Goal: Entertainment & Leisure: Consume media (video, audio)

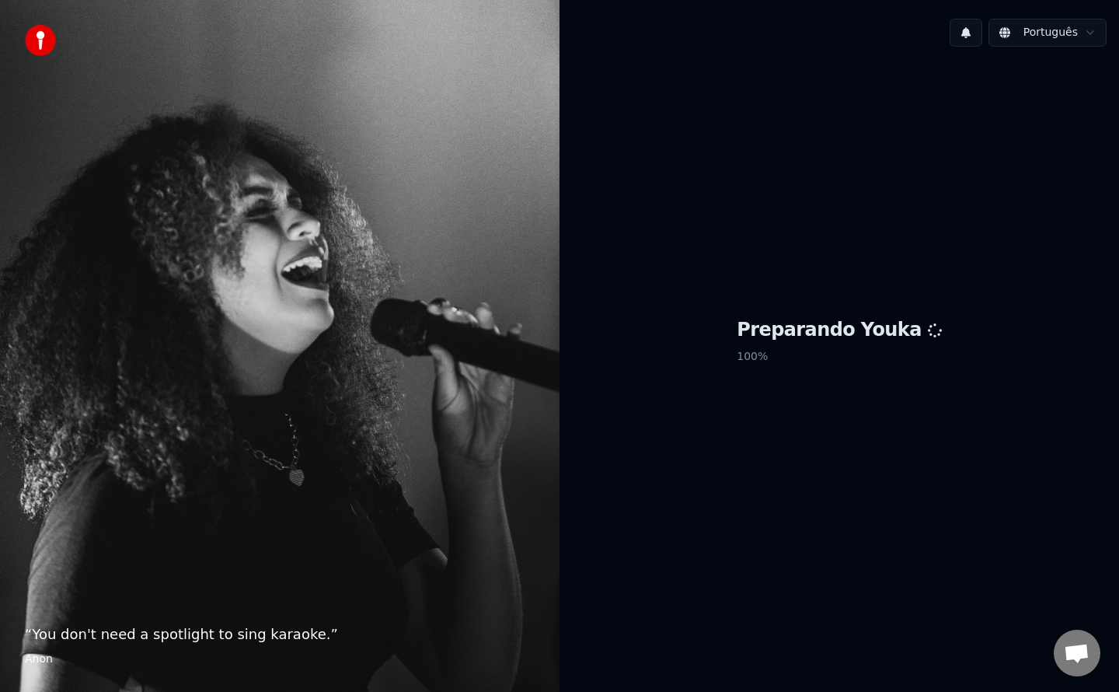
scroll to position [1751, 0]
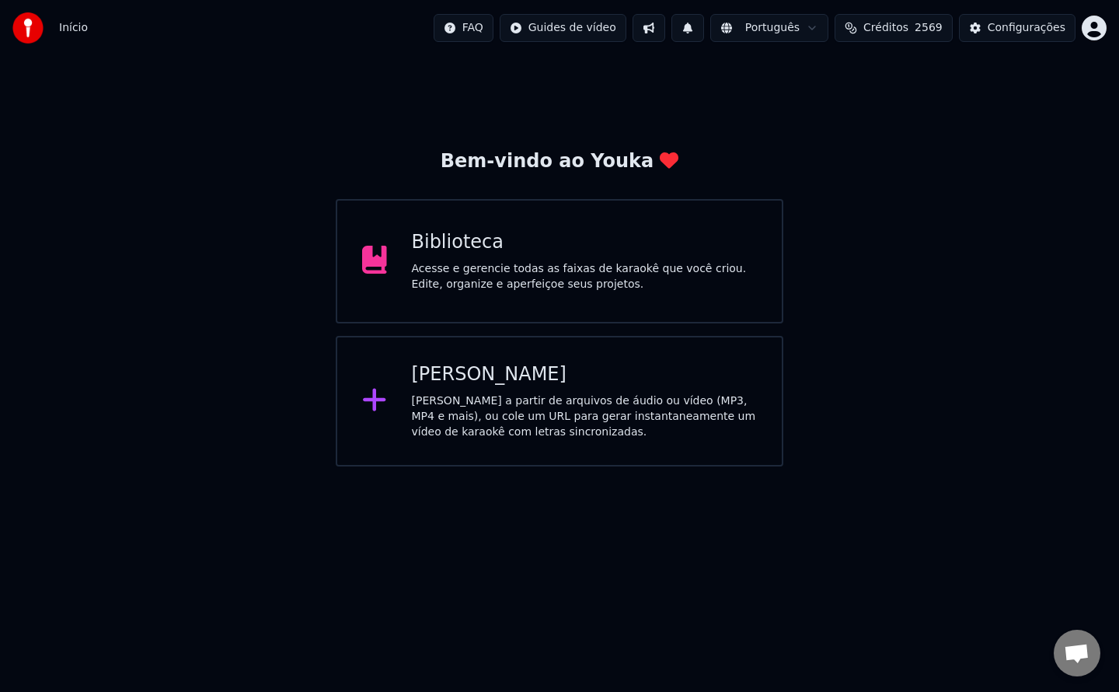
click at [713, 297] on div "Biblioteca Acesse e gerencie todas as faixas de karaokê que você criou. Edite, …" at bounding box center [560, 261] width 448 height 124
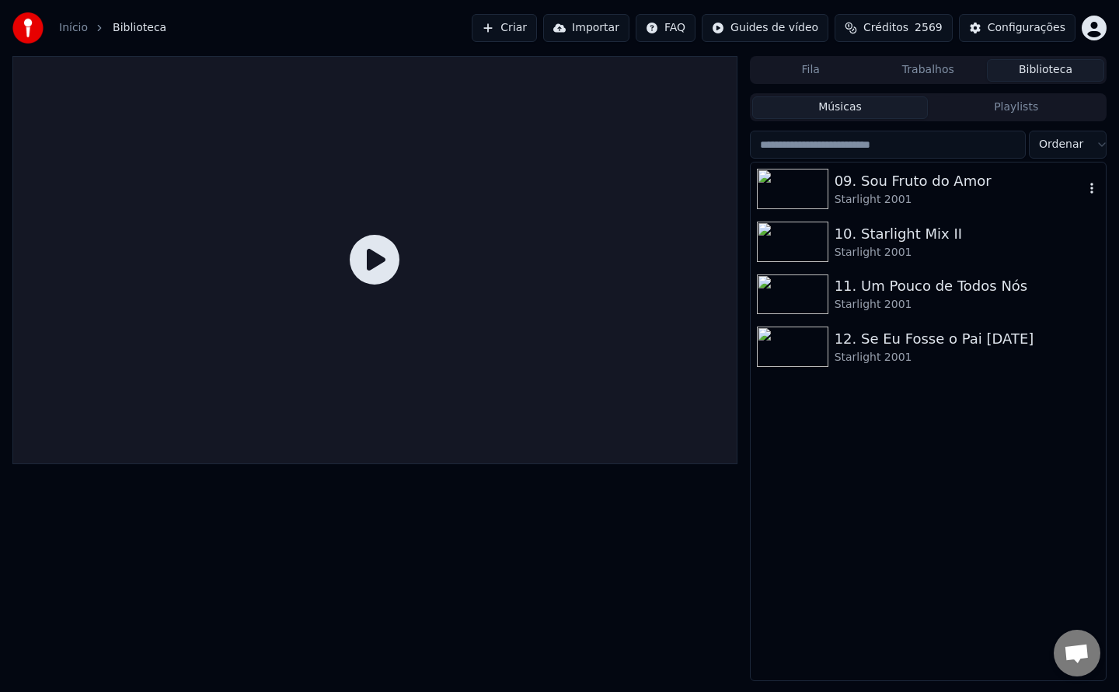
click at [866, 196] on div "Starlight 2001" at bounding box center [959, 200] width 249 height 16
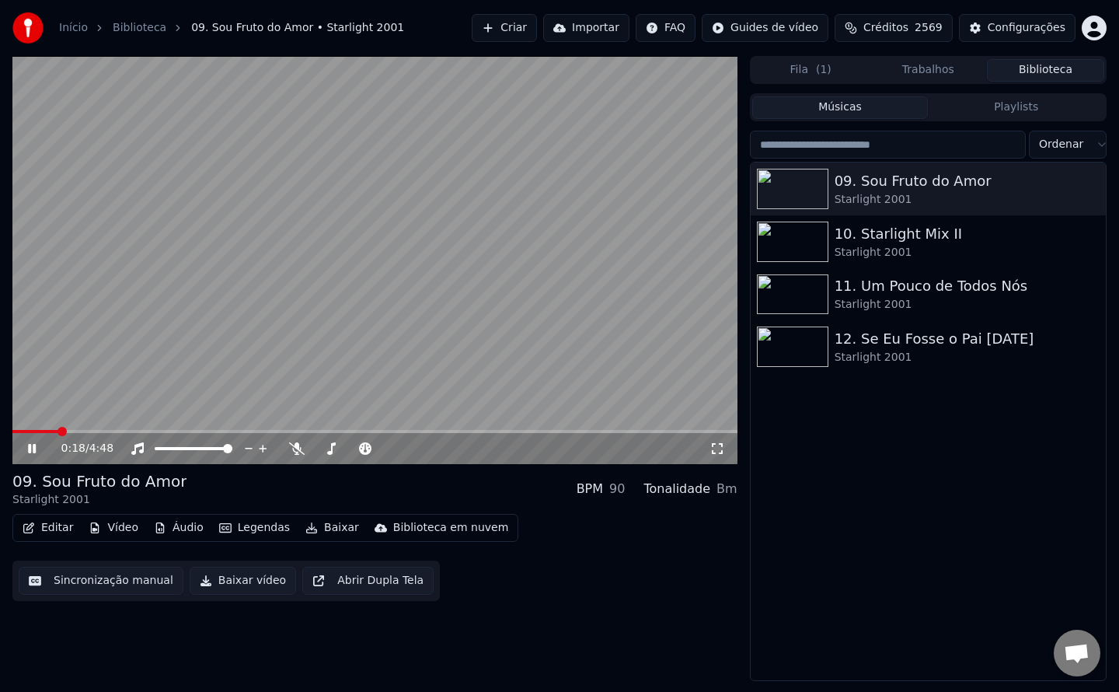
click at [717, 453] on icon at bounding box center [717, 448] width 16 height 12
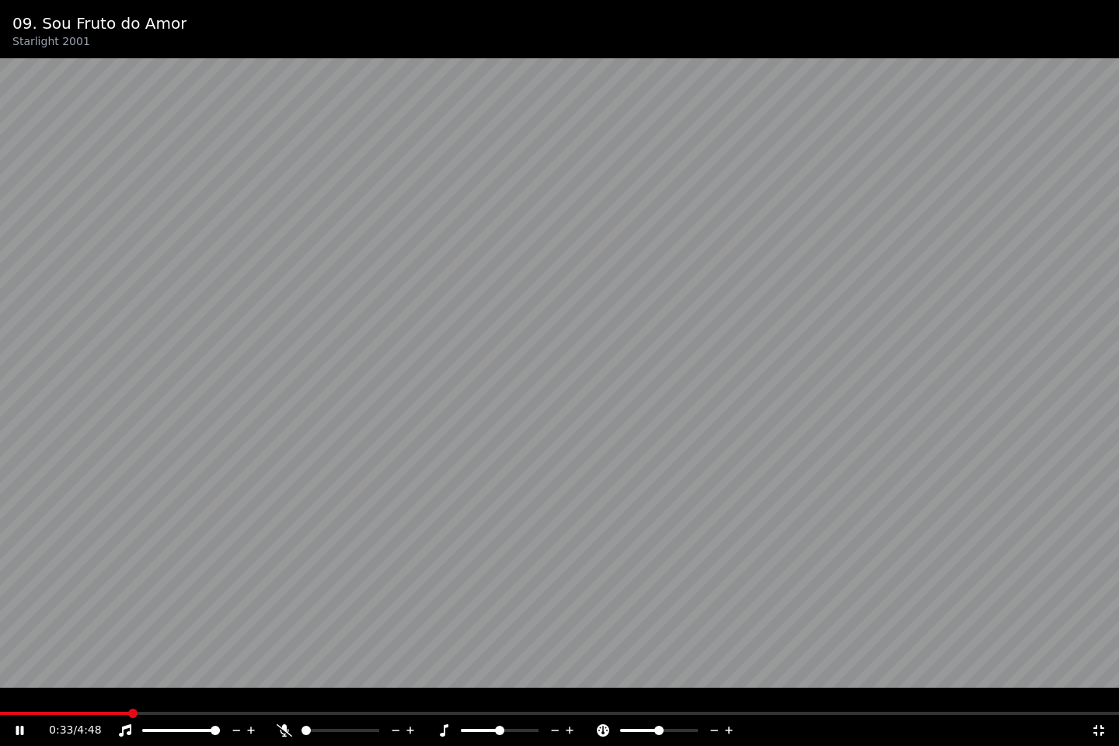
click at [743, 428] on video at bounding box center [559, 373] width 1119 height 746
click at [1103, 691] on icon at bounding box center [1099, 730] width 16 height 12
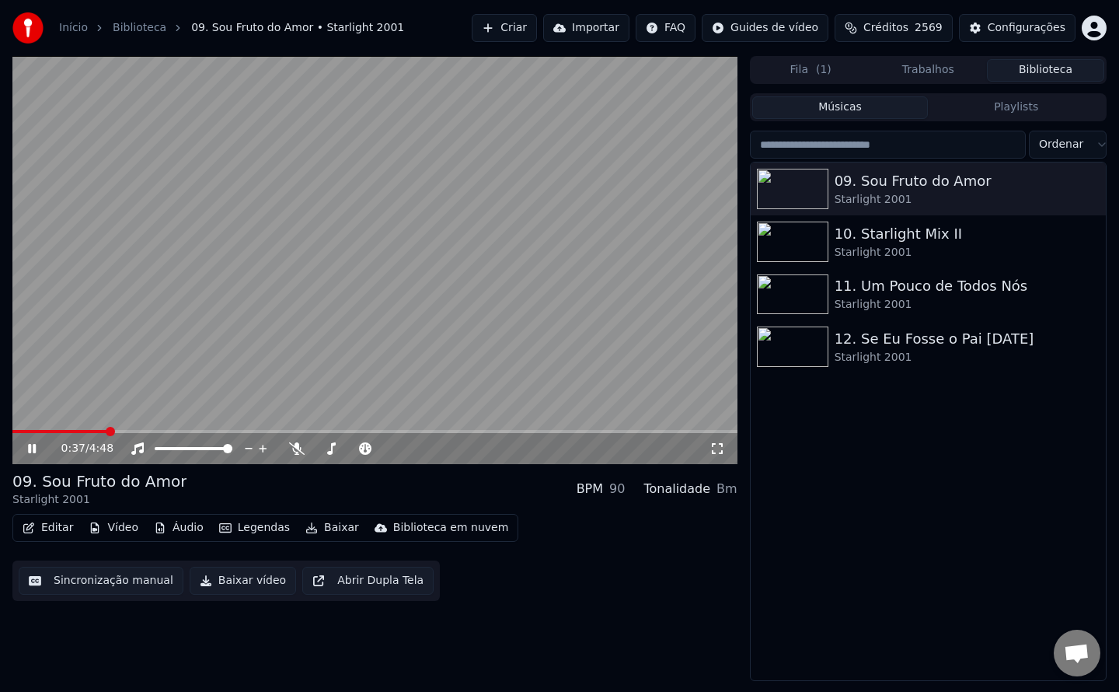
click at [72, 581] on button "Sincronização manual" at bounding box center [101, 580] width 165 height 28
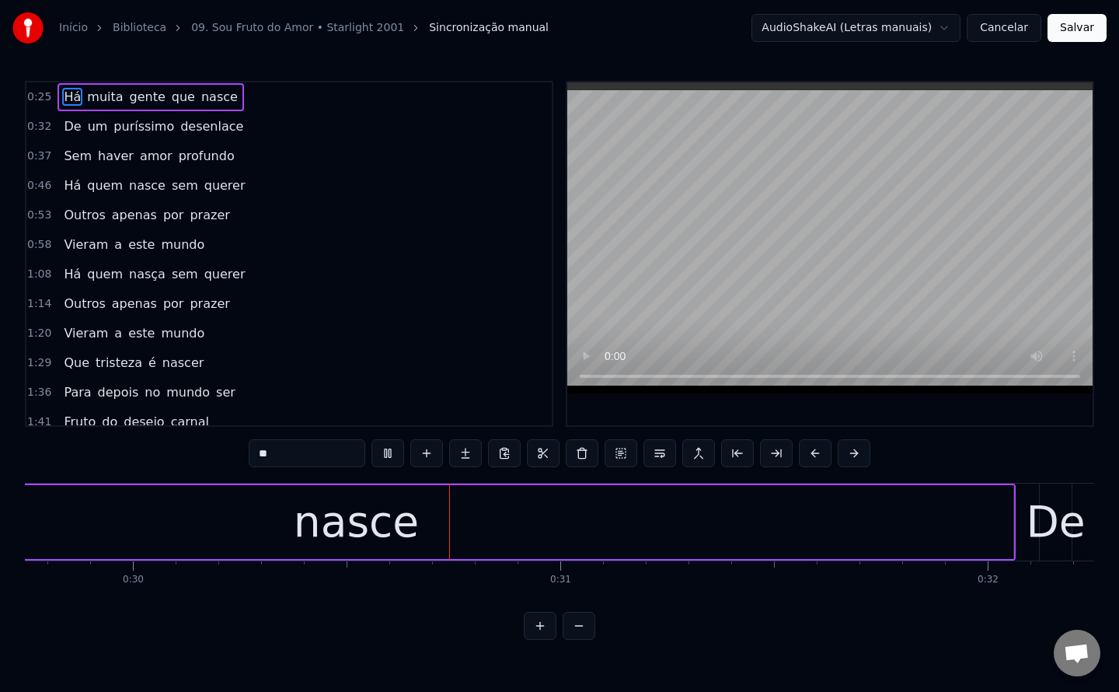
scroll to position [0, 12713]
click at [1017, 32] on button "Cancelar" at bounding box center [1004, 28] width 75 height 28
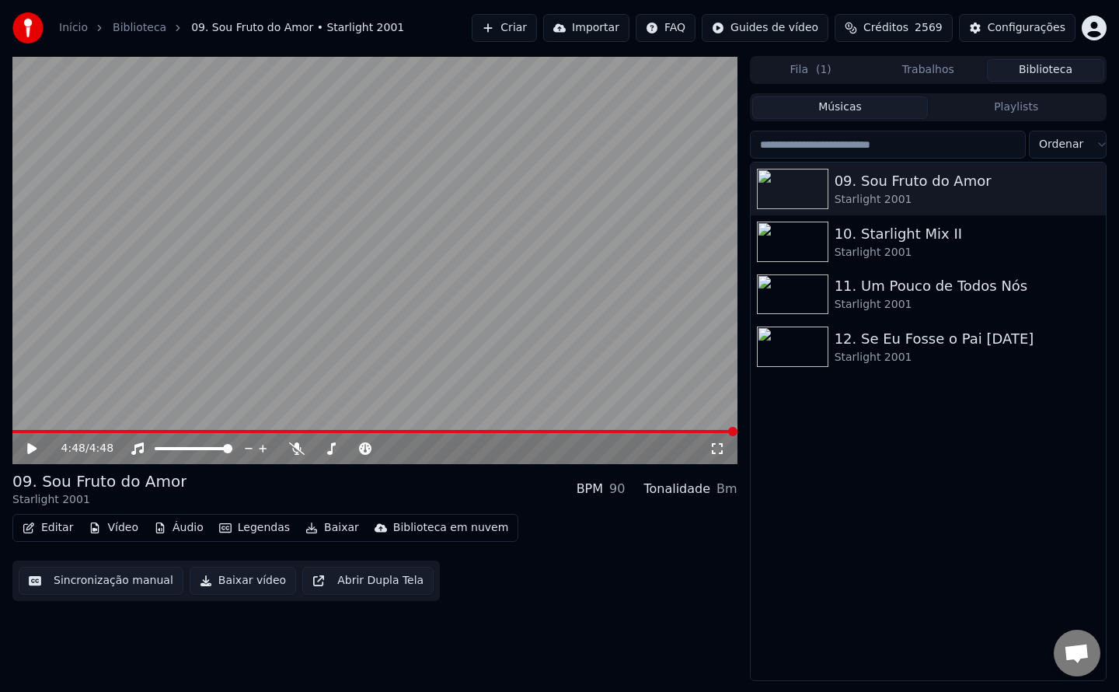
click at [32, 448] on icon at bounding box center [31, 448] width 9 height 11
click at [607, 594] on div "Editar Vídeo Áudio Legendas Baixar Biblioteca em nuvem Sincronização manual Bai…" at bounding box center [374, 557] width 725 height 87
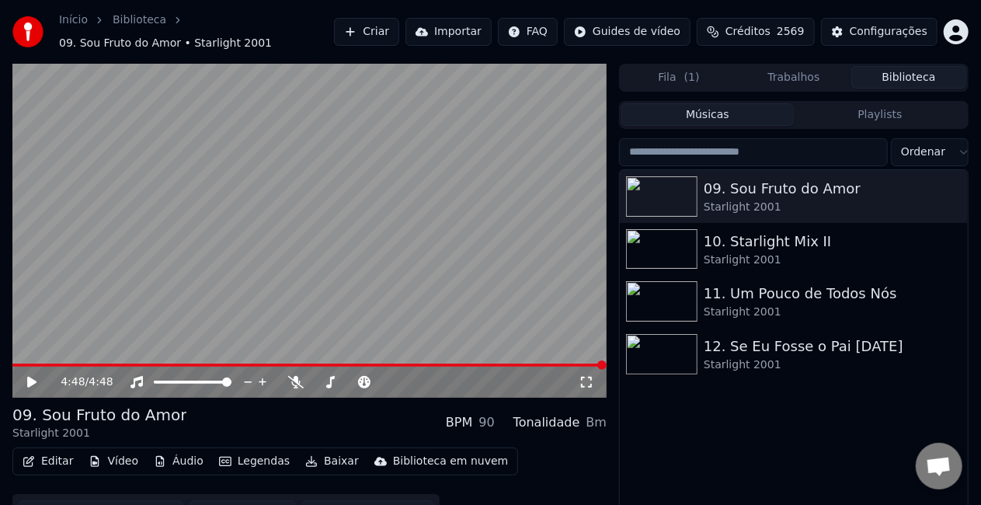
drag, startPoint x: 274, startPoint y: 161, endPoint x: 303, endPoint y: 146, distance: 32.3
click at [36, 378] on icon at bounding box center [43, 382] width 36 height 12
click at [74, 296] on video at bounding box center [309, 231] width 594 height 334
